Goal: Use online tool/utility: Use online tool/utility

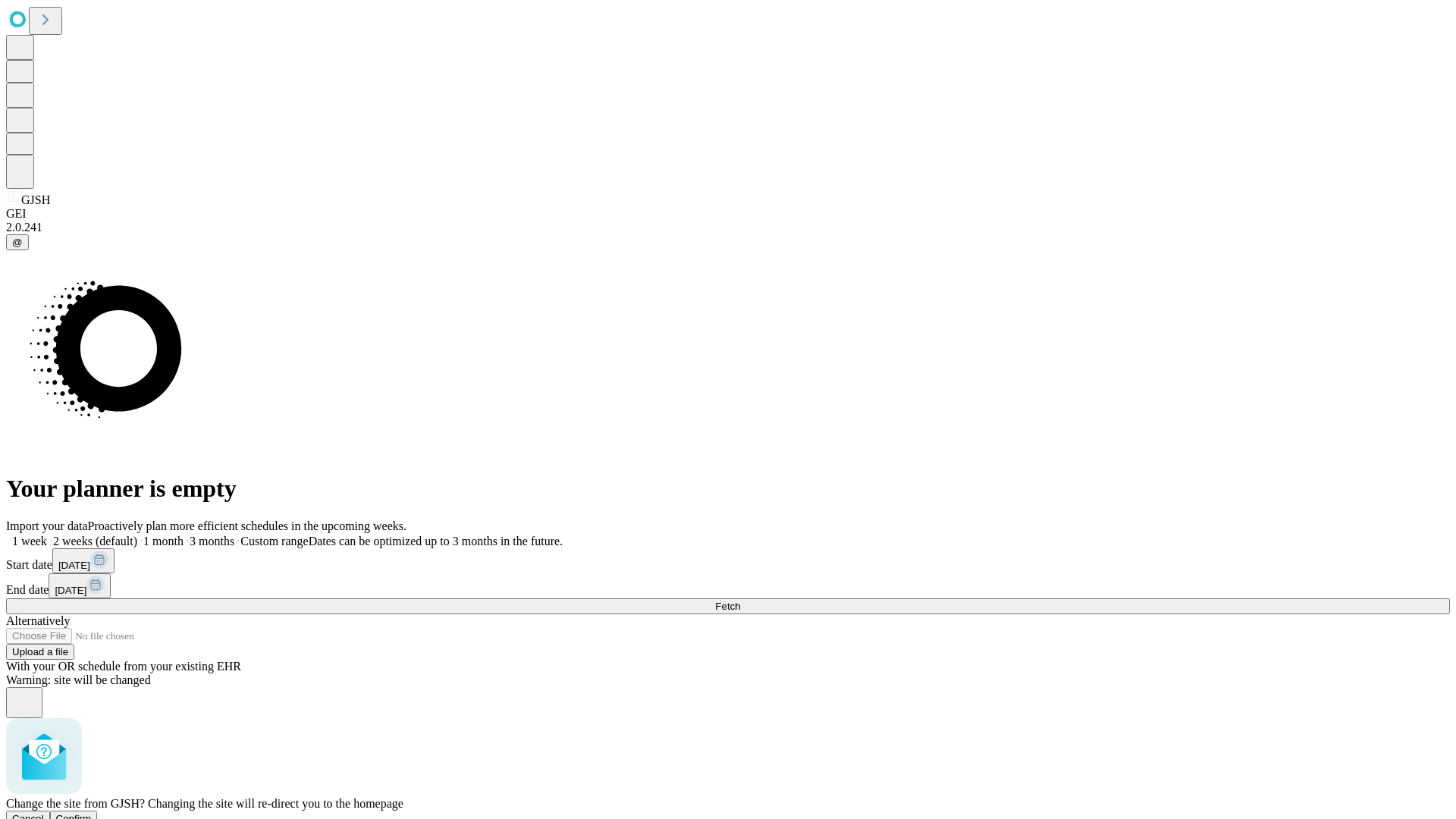
click at [91, 813] on span "Confirm" at bounding box center [74, 818] width 36 height 11
click at [138, 534] on label "2 weeks (default)" at bounding box center [92, 541] width 91 height 13
click at [740, 601] on span "Fetch" at bounding box center [727, 606] width 25 height 11
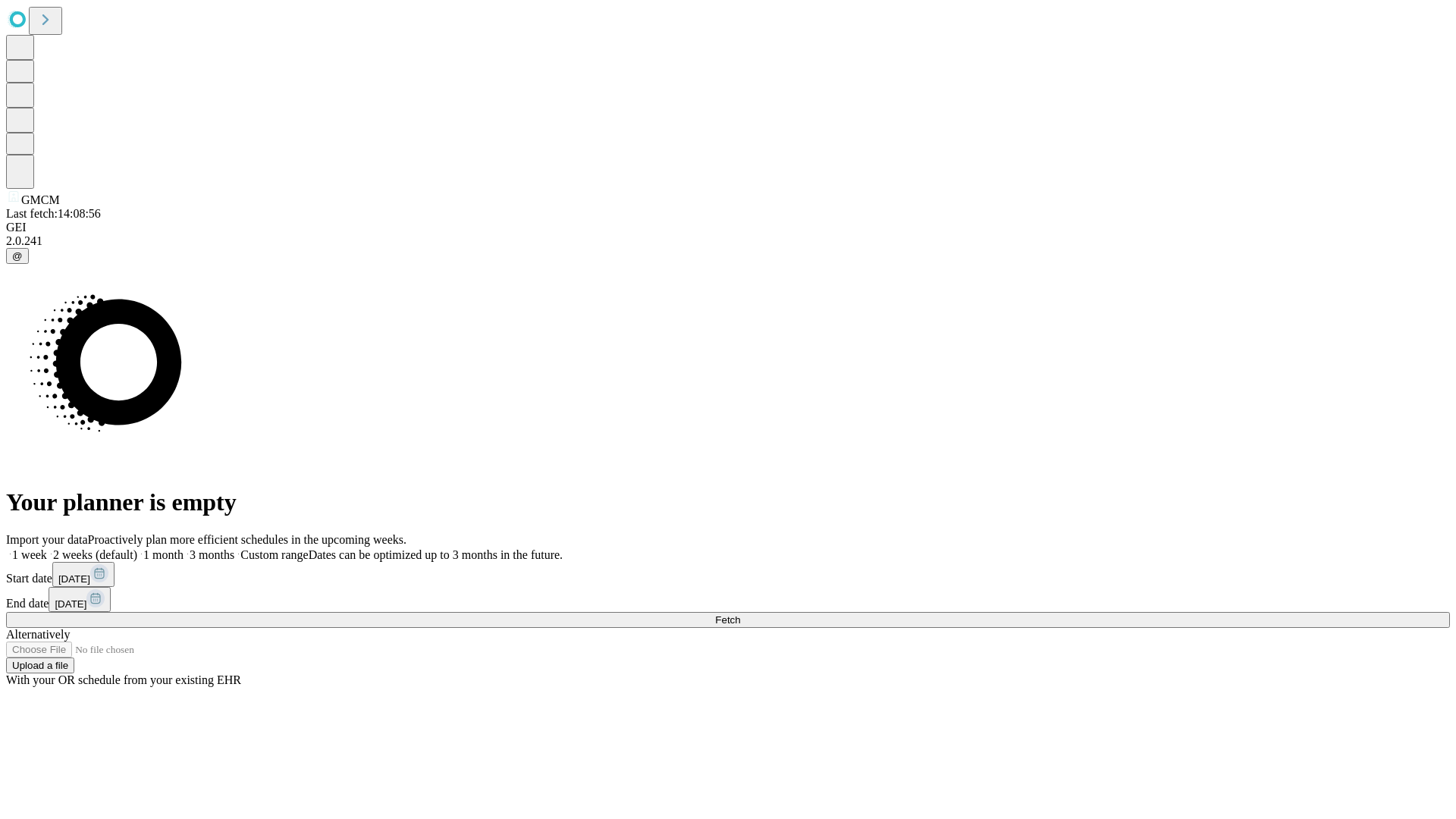
click at [138, 548] on label "2 weeks (default)" at bounding box center [92, 555] width 91 height 13
click at [740, 614] on span "Fetch" at bounding box center [727, 620] width 25 height 11
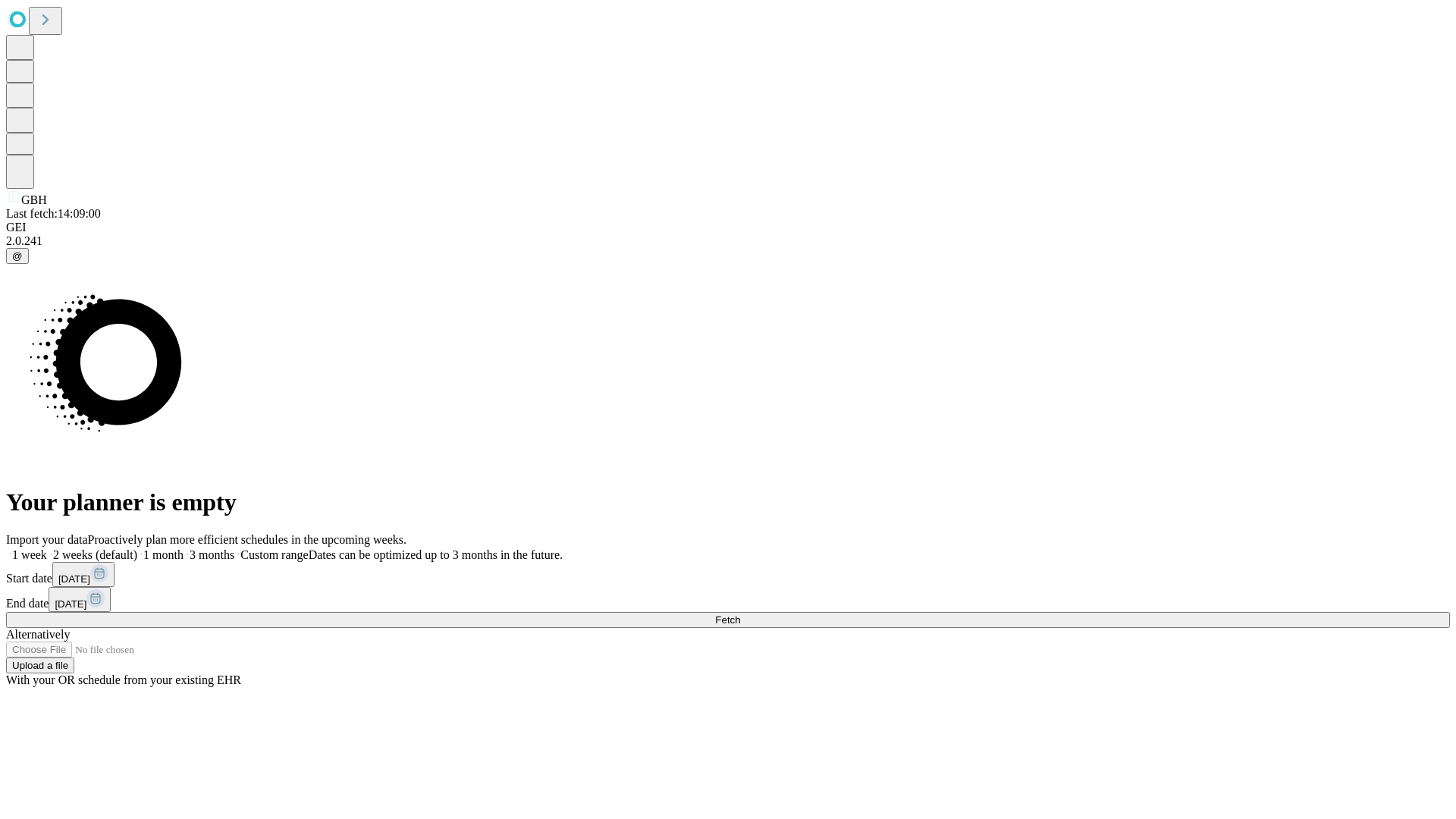
click at [740, 614] on span "Fetch" at bounding box center [727, 620] width 25 height 11
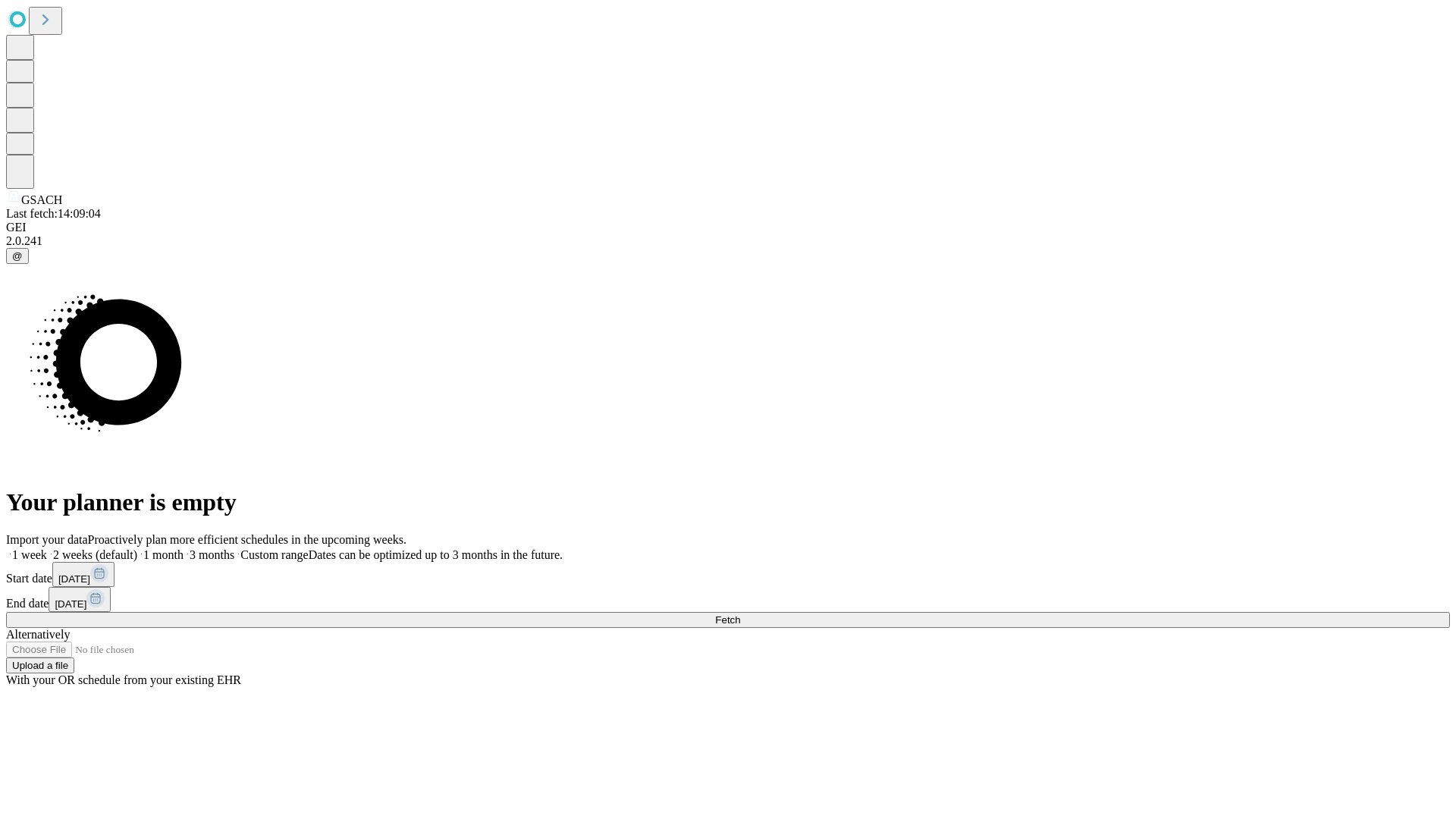
click at [138, 548] on label "2 weeks (default)" at bounding box center [92, 555] width 91 height 13
click at [740, 614] on span "Fetch" at bounding box center [727, 620] width 25 height 11
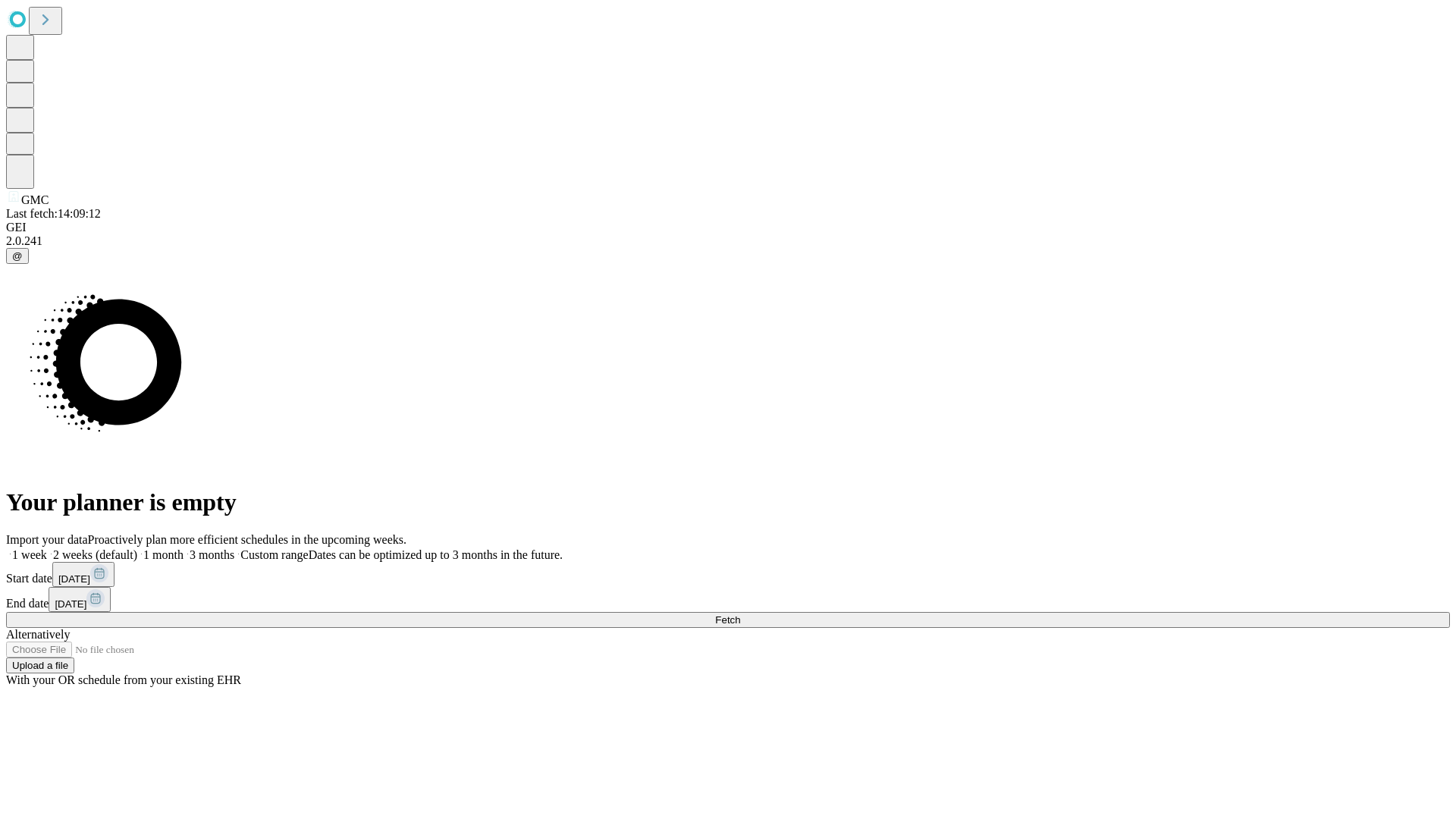
click at [138, 548] on label "2 weeks (default)" at bounding box center [92, 555] width 91 height 13
click at [740, 614] on span "Fetch" at bounding box center [727, 620] width 25 height 11
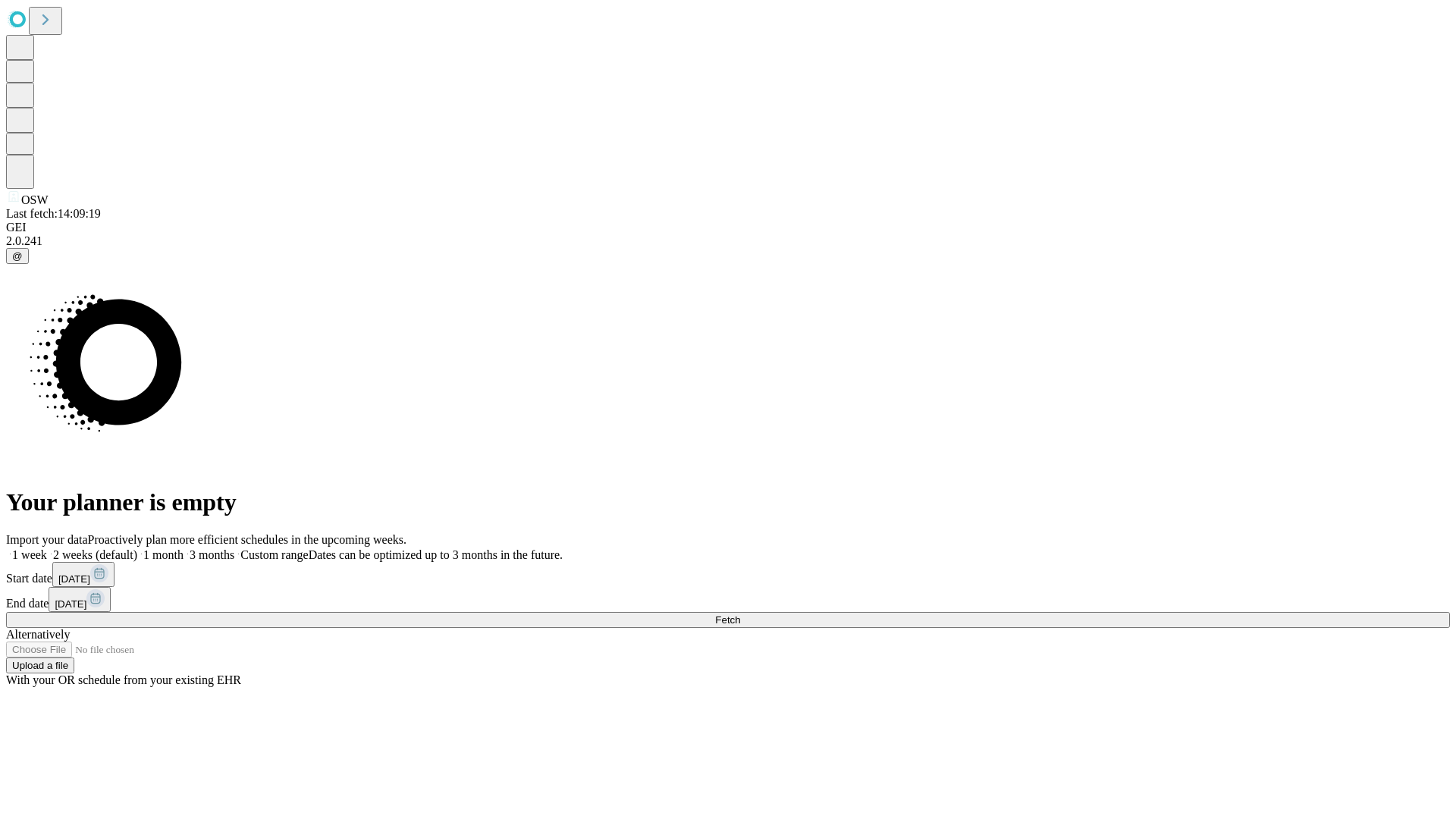
click at [138, 548] on label "2 weeks (default)" at bounding box center [92, 555] width 91 height 13
click at [740, 614] on span "Fetch" at bounding box center [727, 620] width 25 height 11
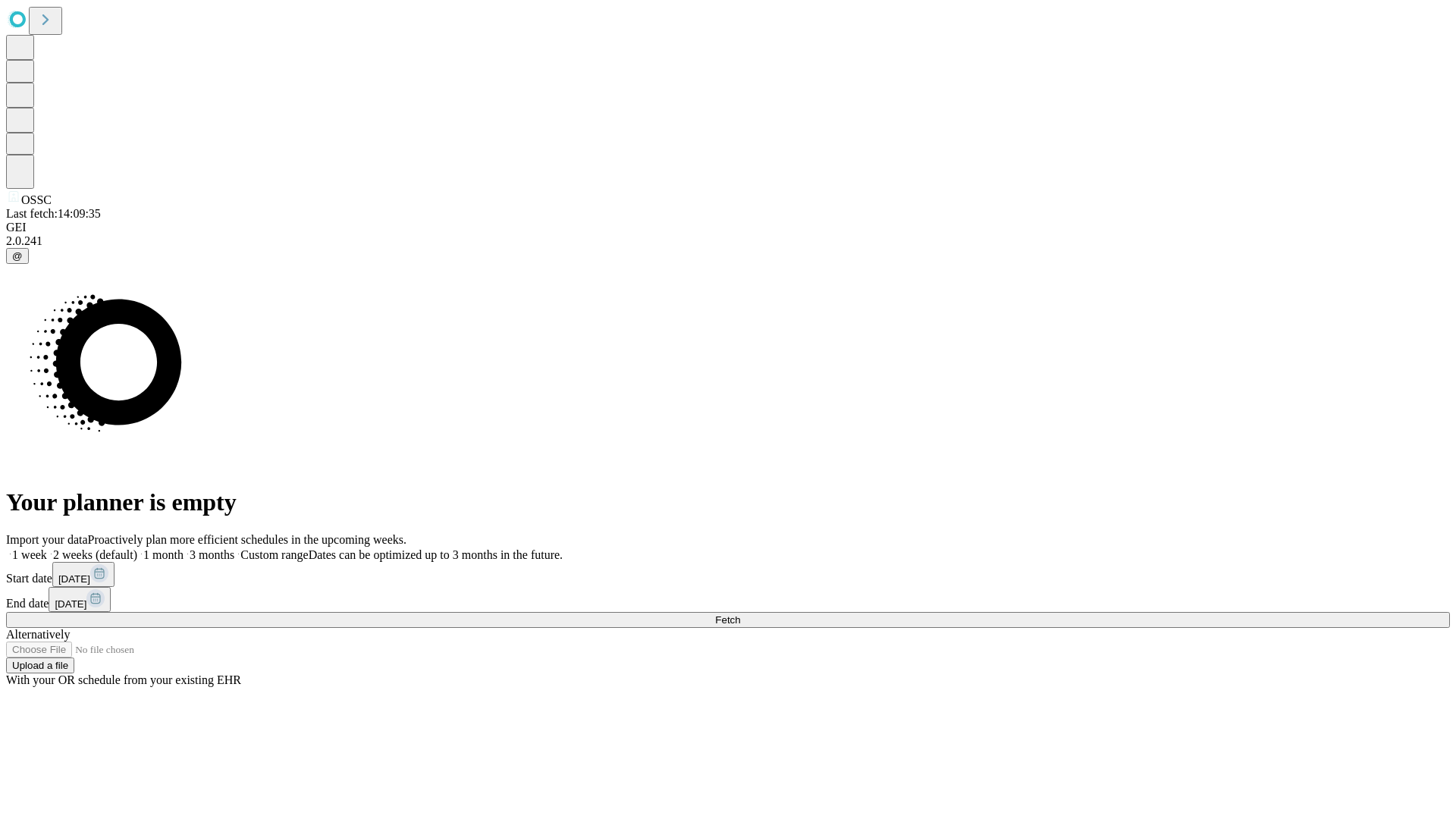
click at [138, 548] on label "2 weeks (default)" at bounding box center [92, 555] width 91 height 13
click at [740, 614] on span "Fetch" at bounding box center [727, 620] width 25 height 11
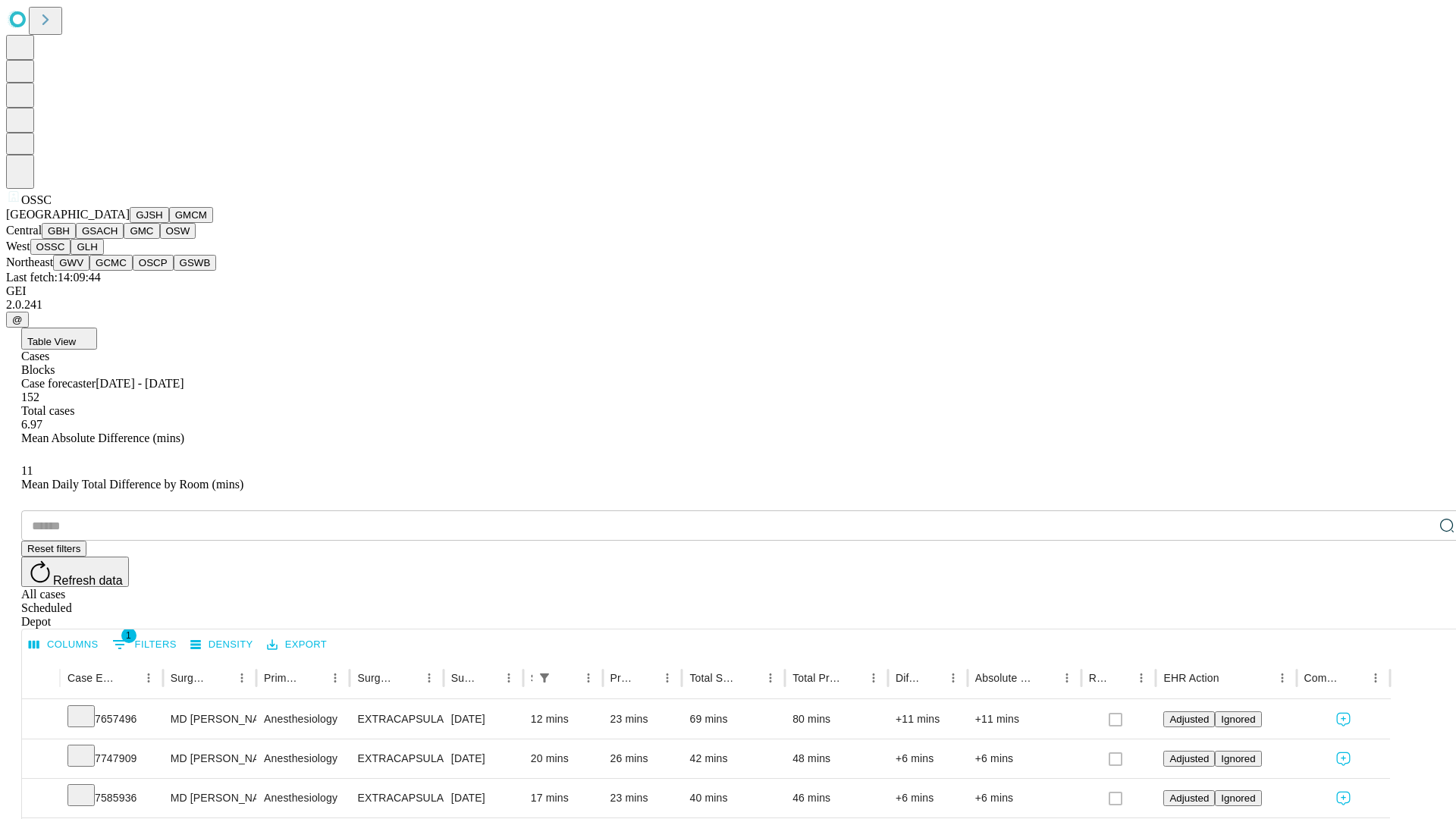
click at [104, 255] on button "GLH" at bounding box center [87, 247] width 32 height 16
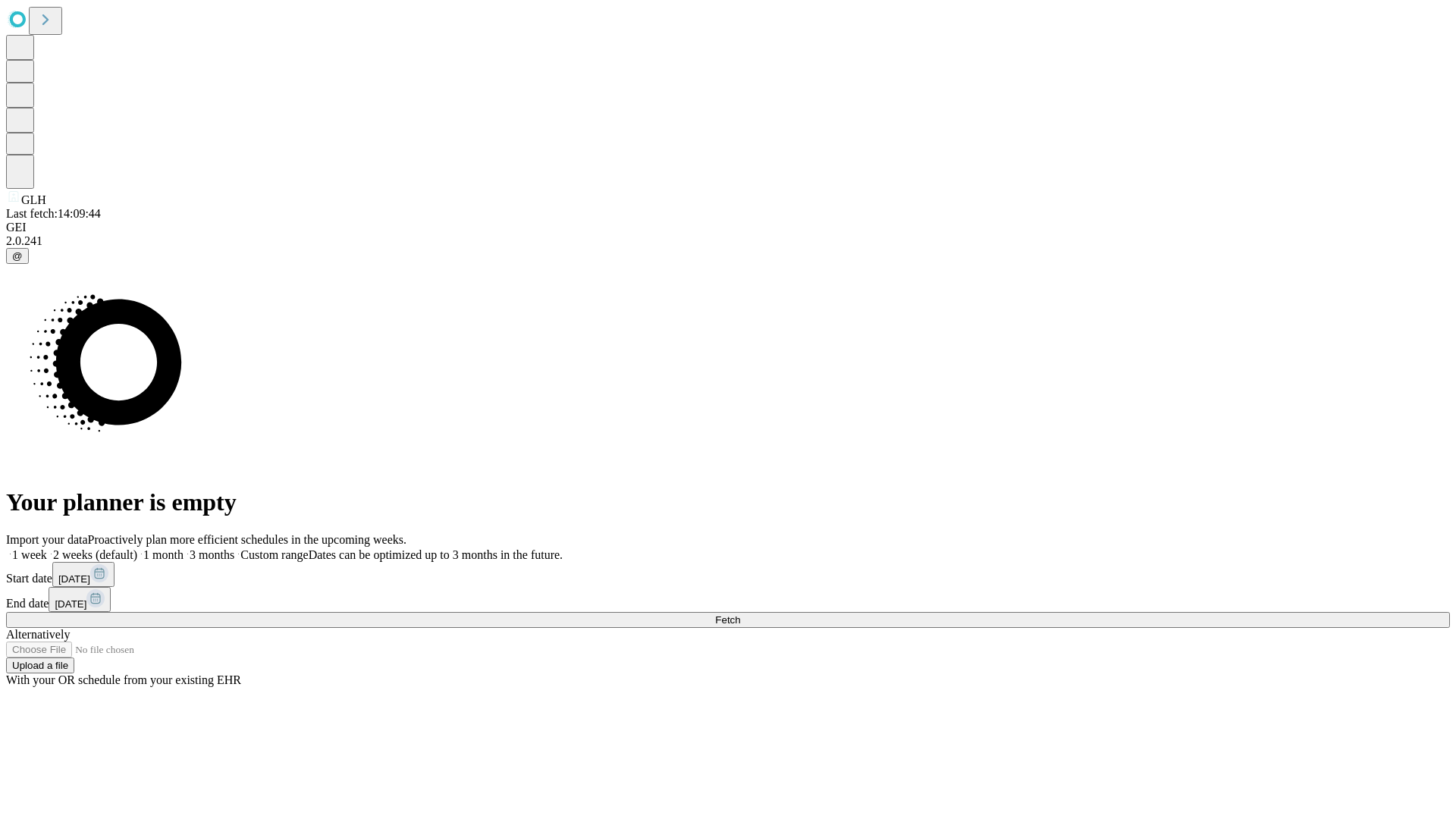
click at [138, 548] on label "2 weeks (default)" at bounding box center [92, 555] width 91 height 13
click at [740, 614] on span "Fetch" at bounding box center [727, 620] width 25 height 11
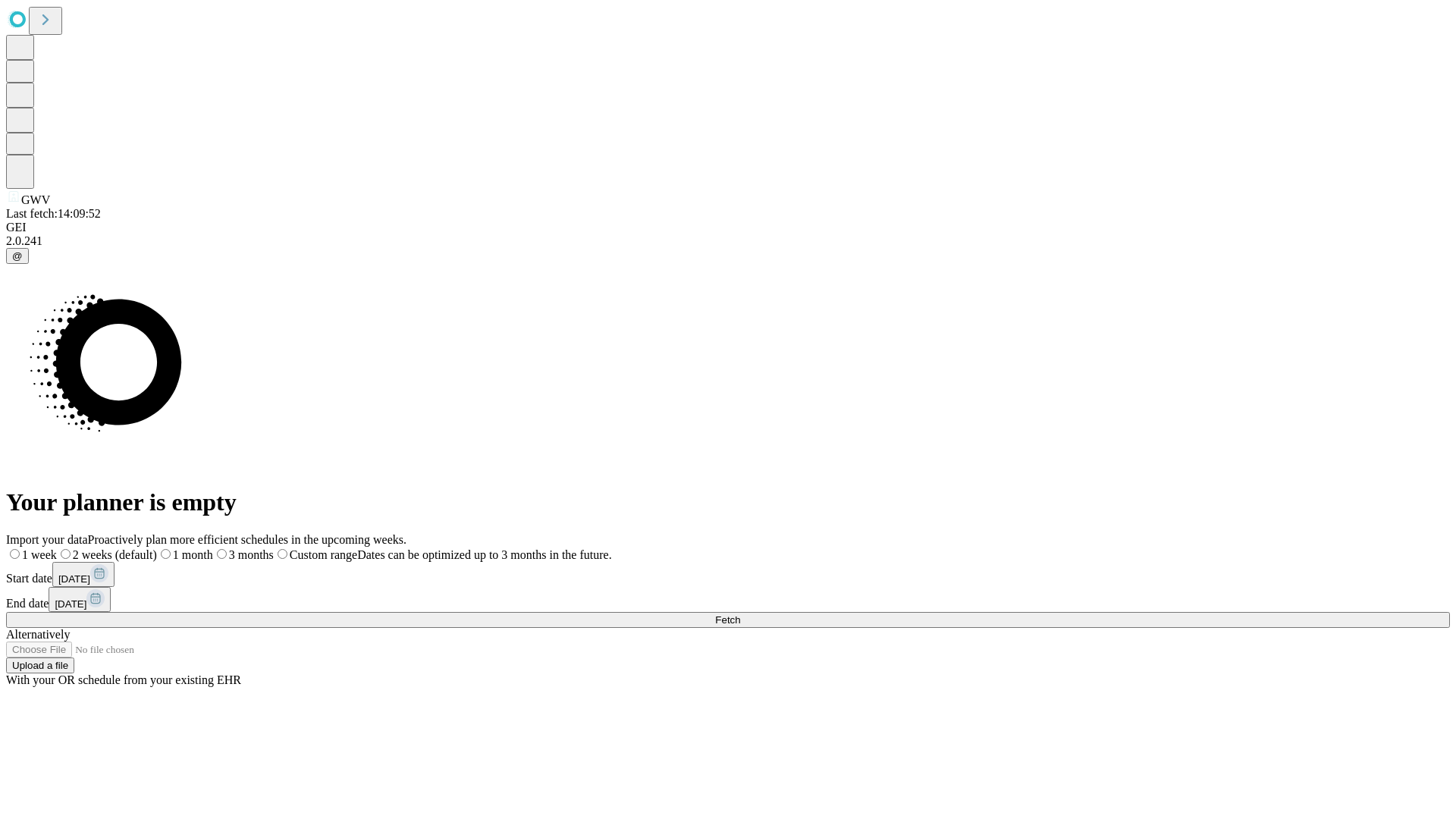
click at [157, 548] on label "2 weeks (default)" at bounding box center [107, 555] width 100 height 13
click at [740, 614] on span "Fetch" at bounding box center [727, 620] width 25 height 11
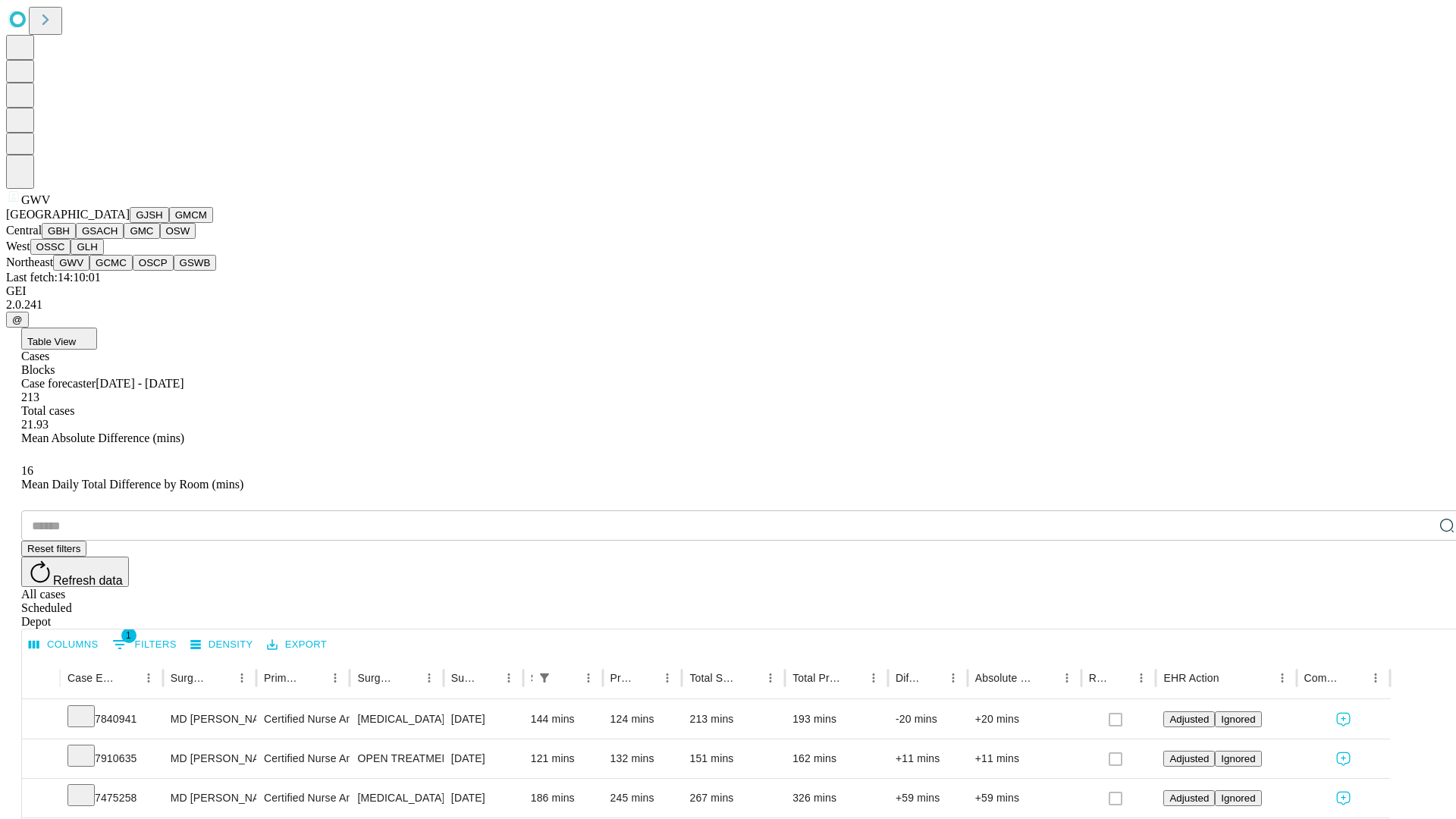
click at [117, 271] on button "GCMC" at bounding box center [111, 263] width 43 height 16
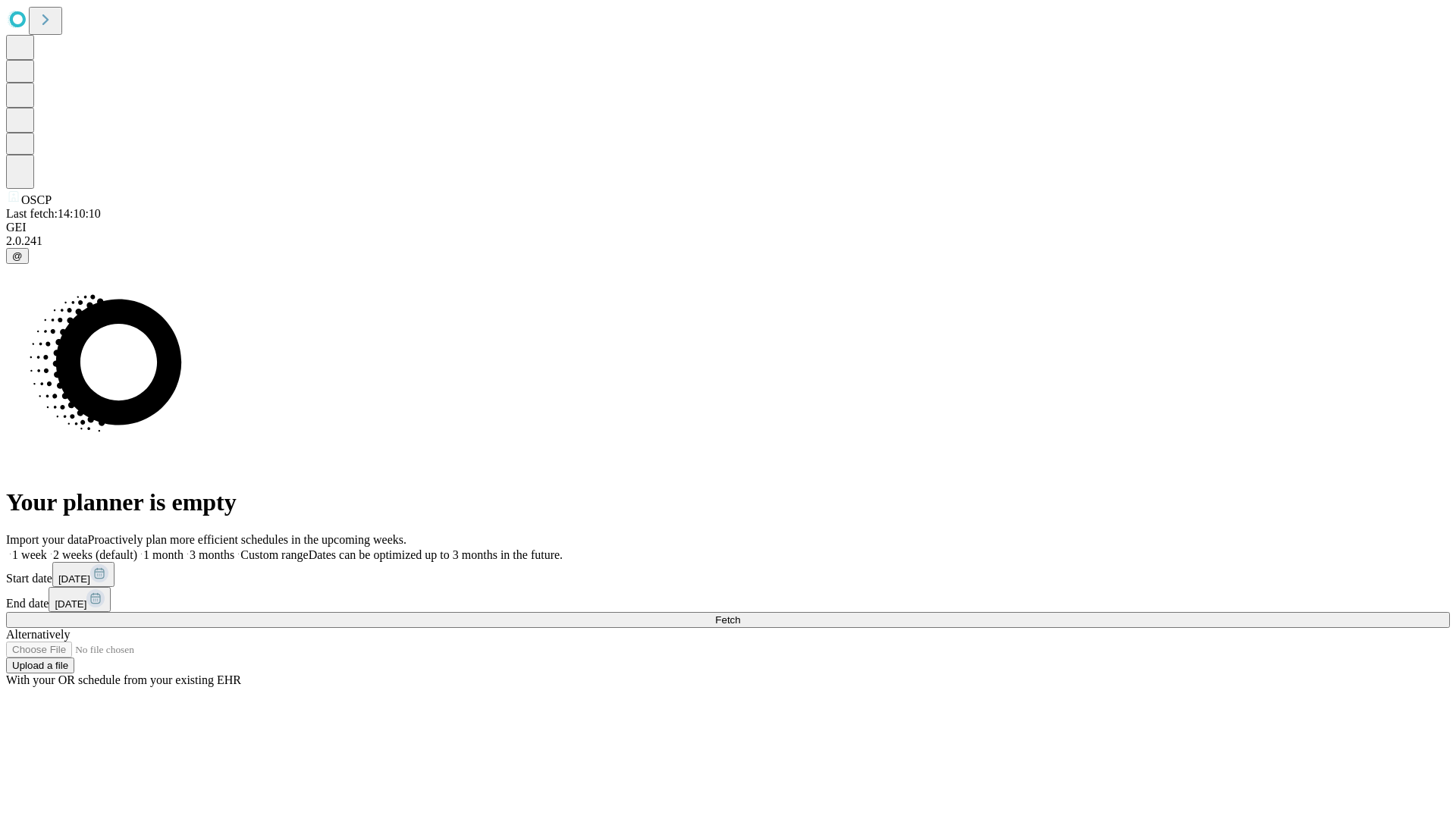
click at [138, 548] on label "2 weeks (default)" at bounding box center [92, 555] width 91 height 13
click at [740, 614] on span "Fetch" at bounding box center [727, 620] width 25 height 11
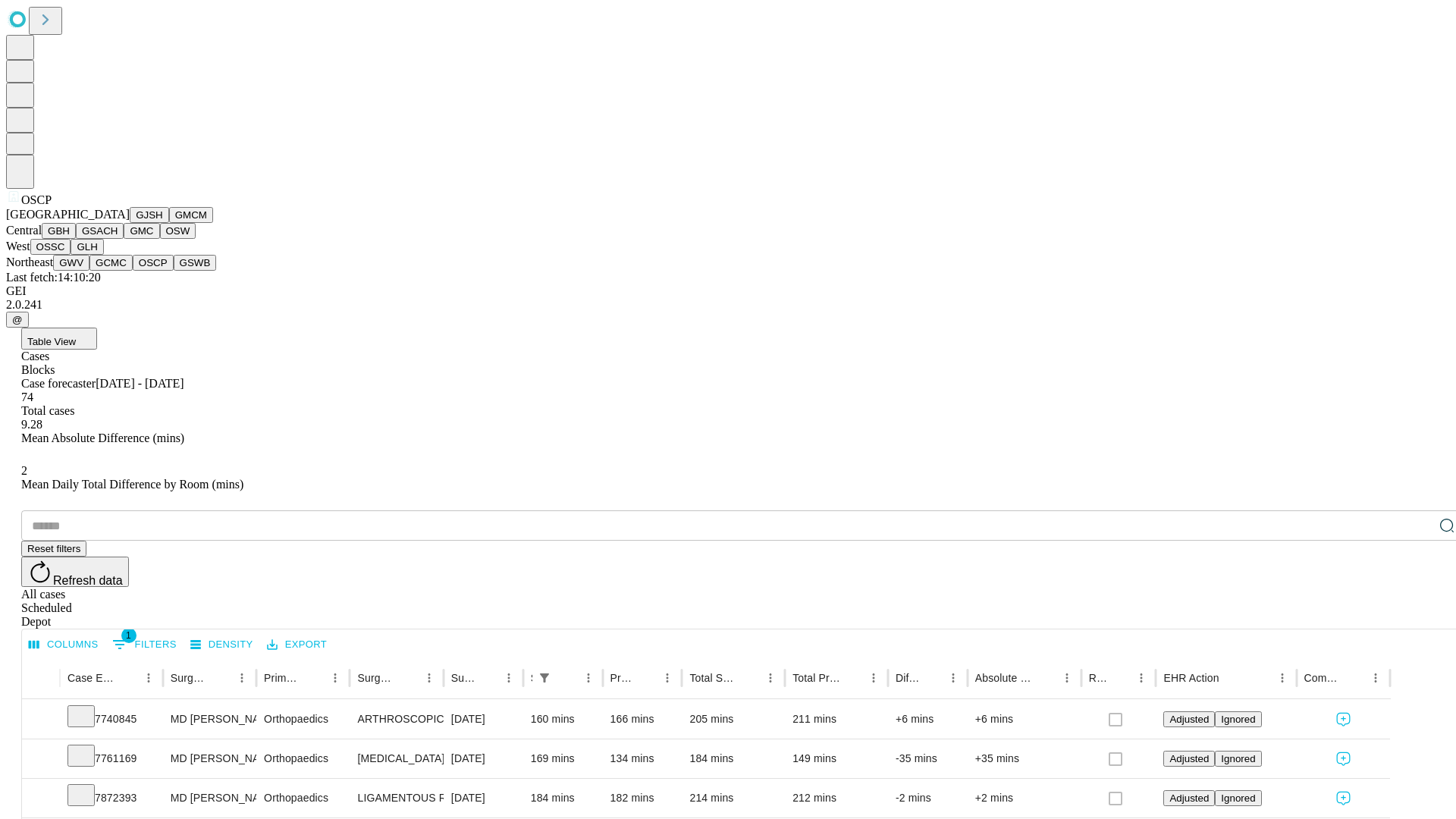
click at [174, 271] on button "GSWB" at bounding box center [195, 263] width 43 height 16
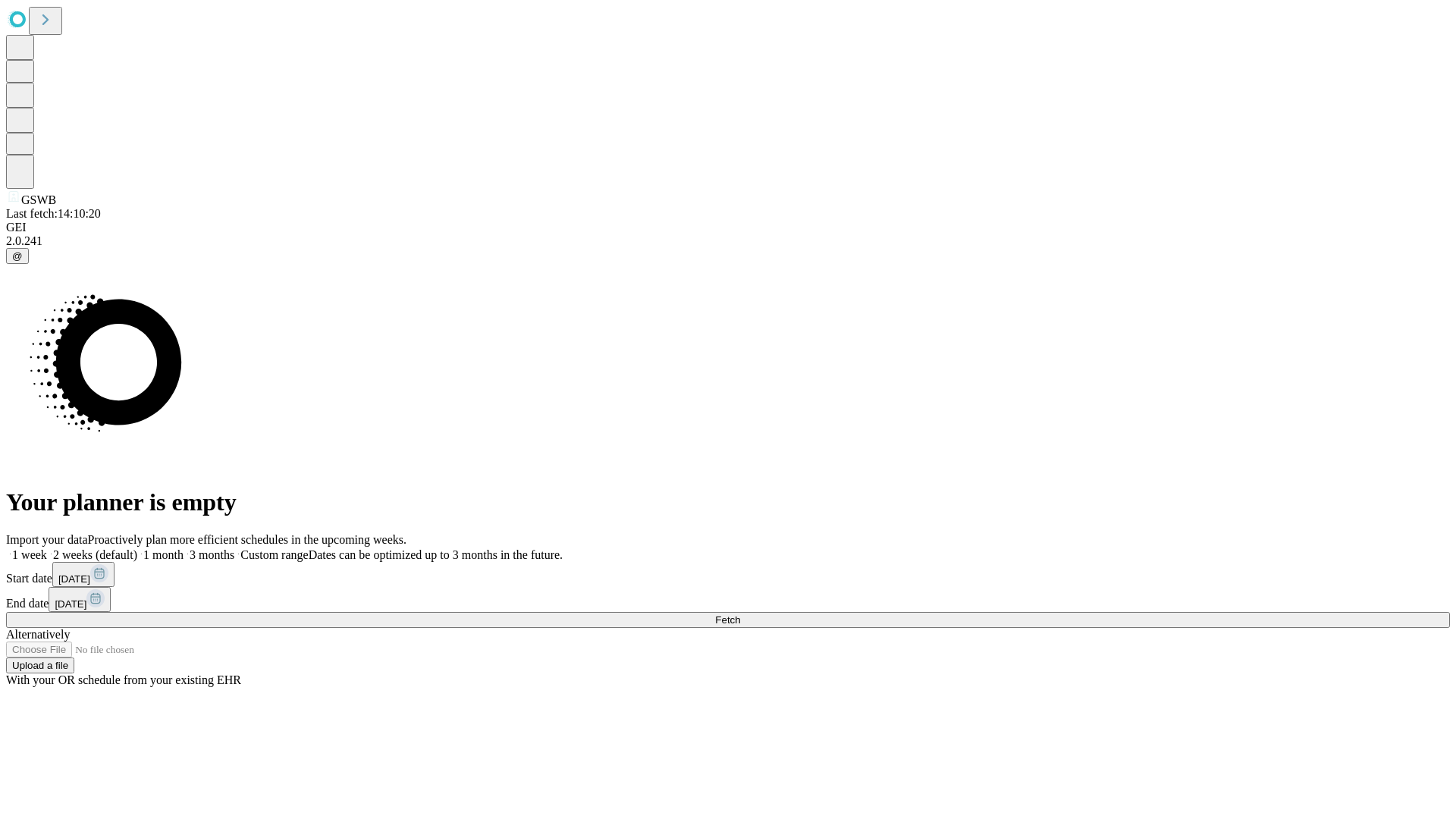
click at [138, 548] on label "2 weeks (default)" at bounding box center [92, 555] width 91 height 13
click at [740, 614] on span "Fetch" at bounding box center [727, 620] width 25 height 11
